Goal: Find specific page/section

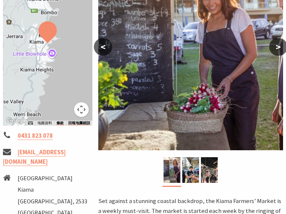
scroll to position [37, 0]
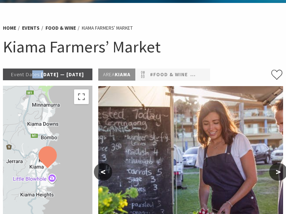
drag, startPoint x: 37, startPoint y: 76, endPoint x: 44, endPoint y: 74, distance: 7.2
click at [78, 80] on p "Event Dates: [DATE] — [DATE]" at bounding box center [47, 75] width 89 height 12
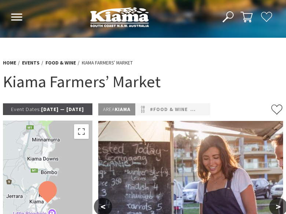
scroll to position [0, 0]
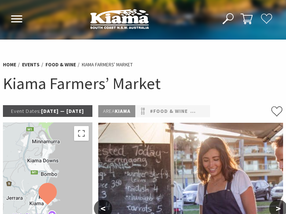
click at [112, 19] on img at bounding box center [119, 19] width 59 height 20
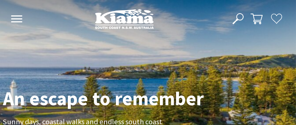
scroll to position [109, 301]
